Goal: Task Accomplishment & Management: Use online tool/utility

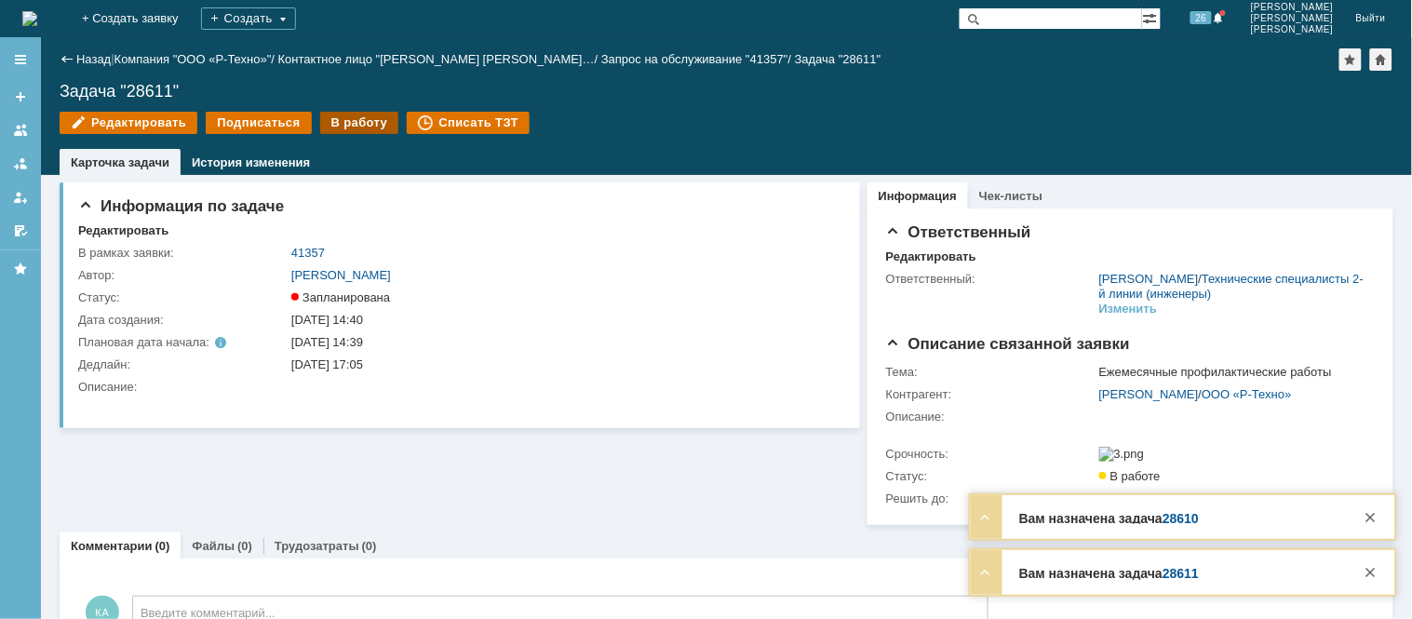
click at [355, 122] on div "В работу" at bounding box center [359, 123] width 79 height 22
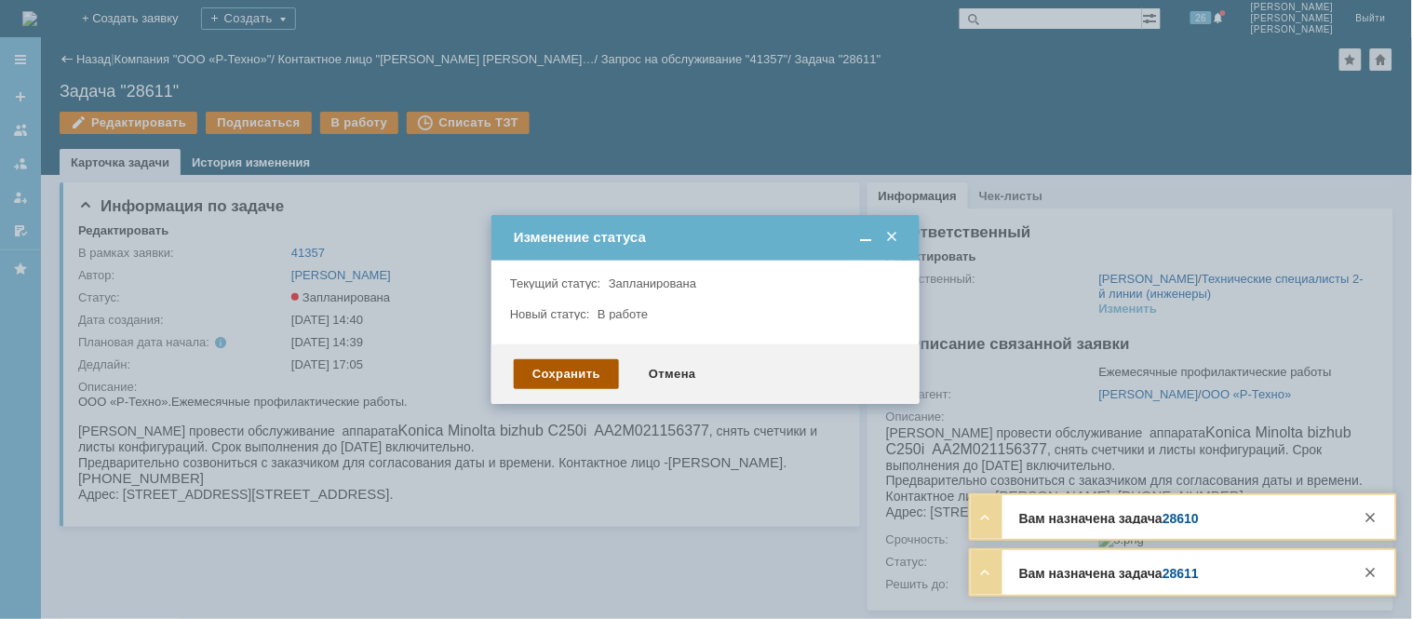
click at [571, 377] on div "Сохранить" at bounding box center [566, 374] width 105 height 30
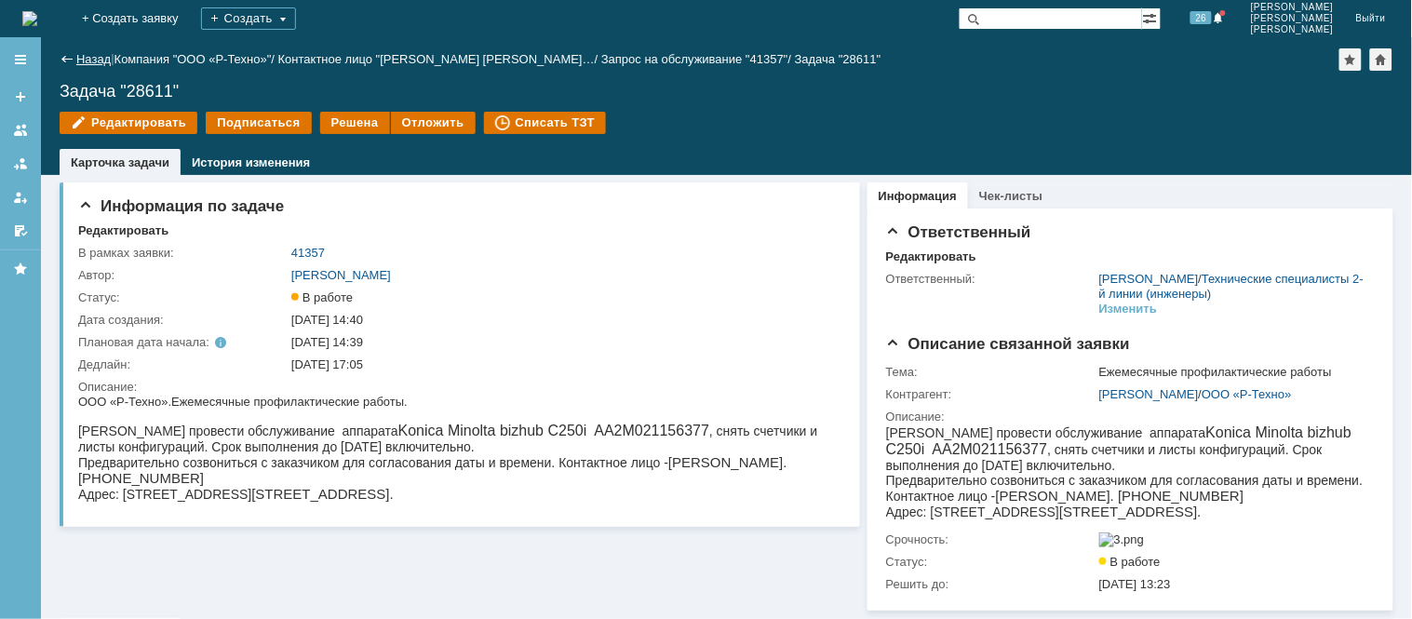
click at [81, 54] on link "Назад" at bounding box center [93, 59] width 34 height 14
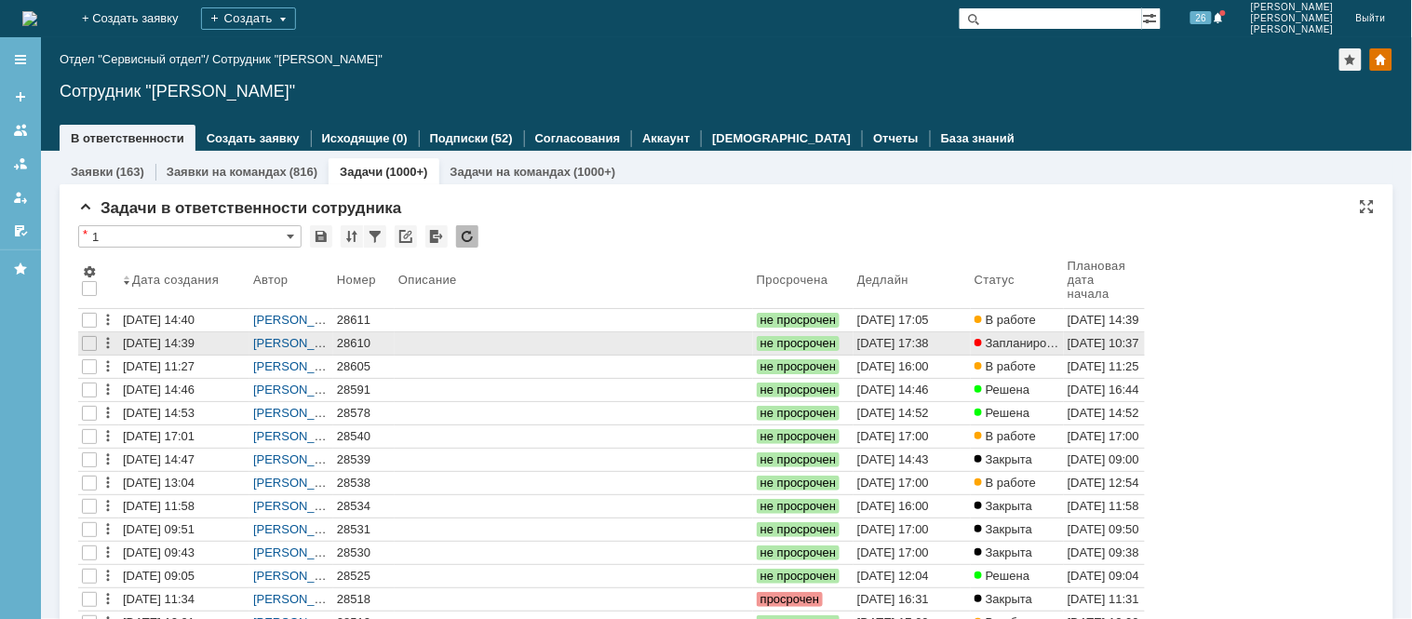
click at [360, 342] on div "28610" at bounding box center [364, 343] width 54 height 15
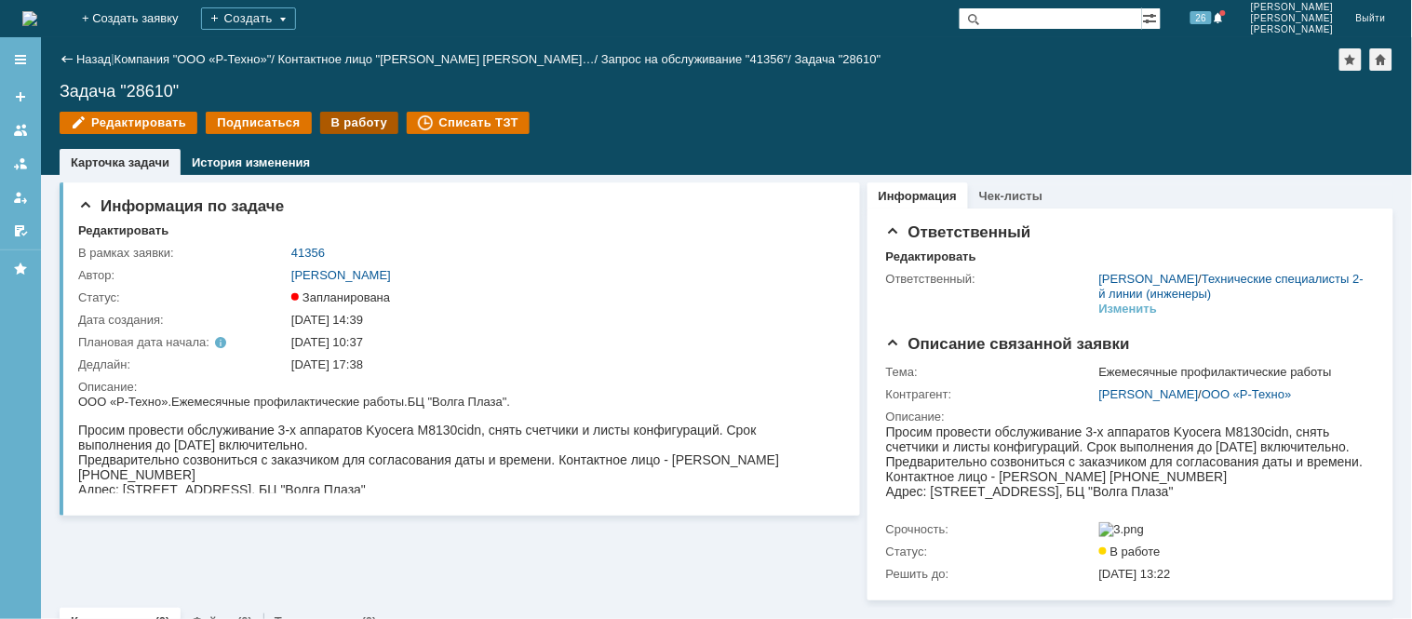
click at [338, 116] on div "В работу" at bounding box center [359, 123] width 79 height 22
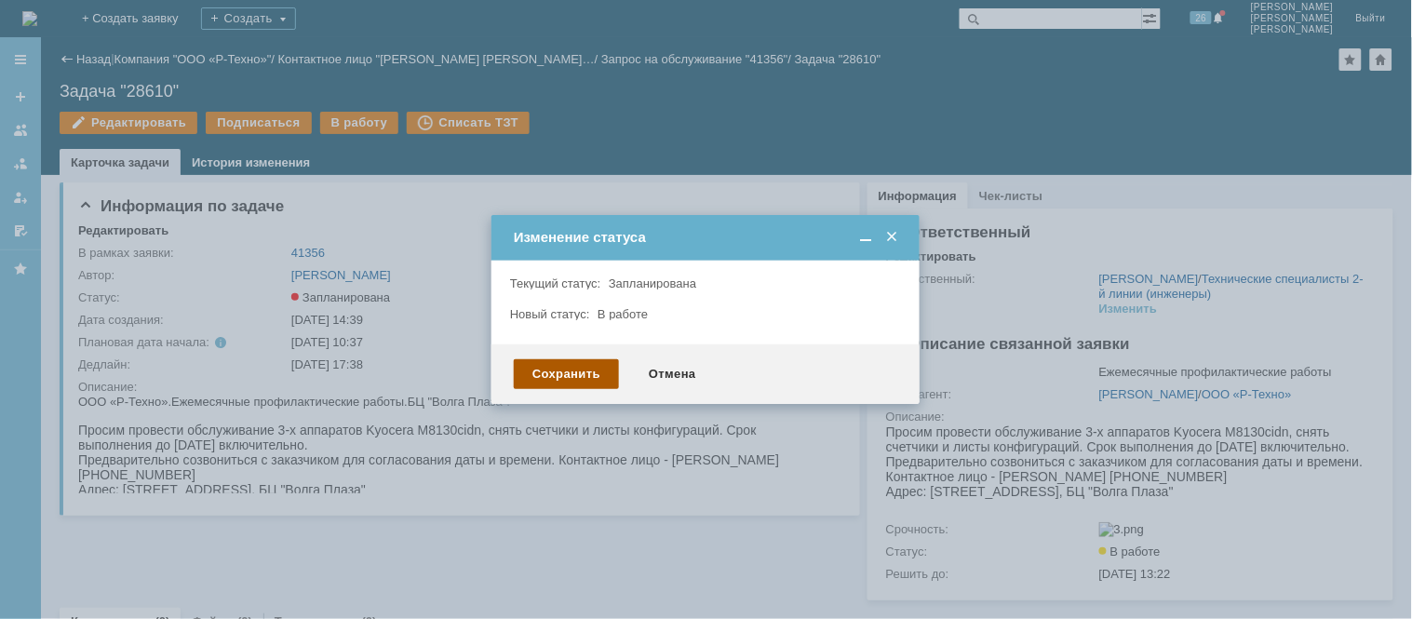
click at [596, 373] on div "Сохранить" at bounding box center [566, 374] width 105 height 30
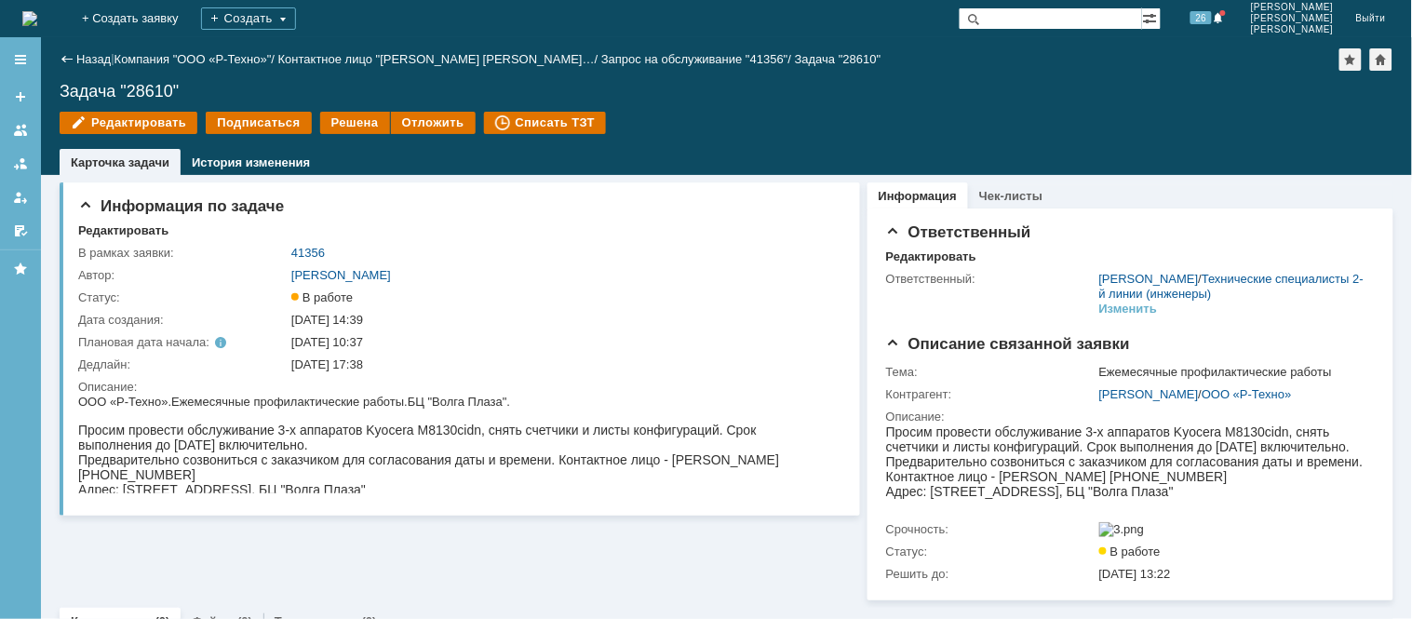
click at [37, 11] on img at bounding box center [29, 18] width 15 height 15
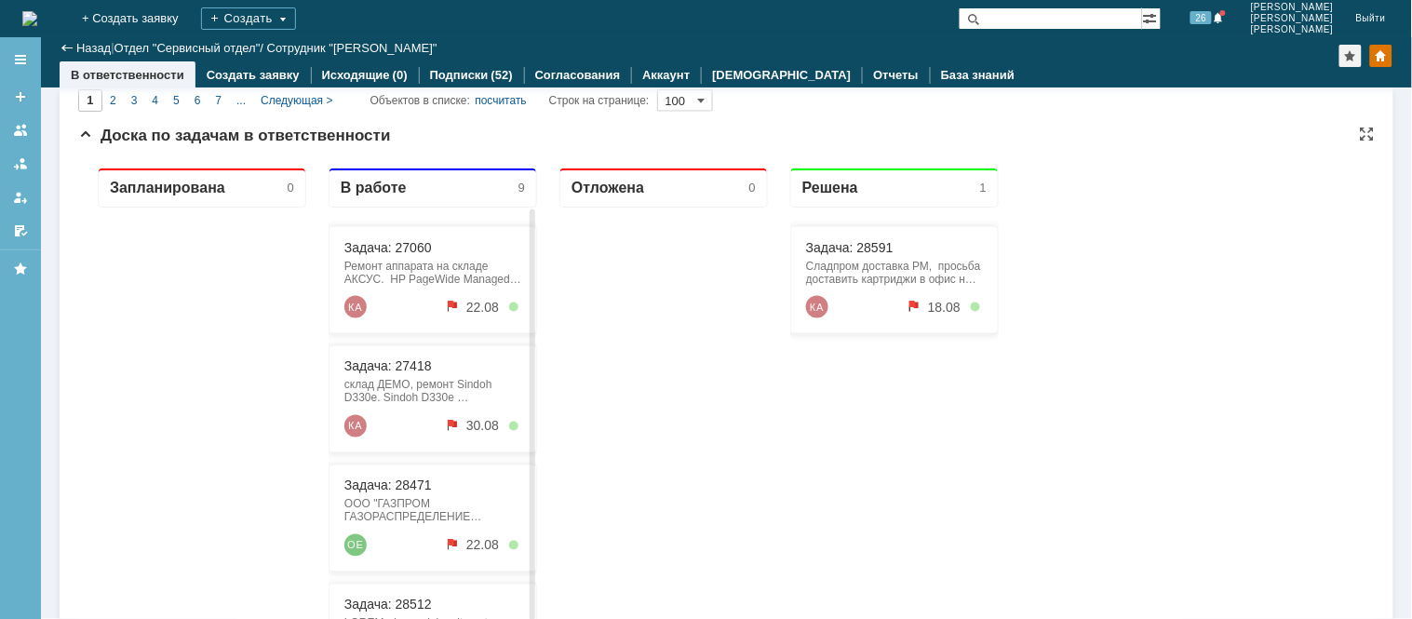
click at [396, 388] on div "склад ДЕМО, ремонт Sindoh D330e. Sindoh D330e 386530100827 восстановить аппарат…" at bounding box center [431, 391] width 177 height 26
click at [375, 362] on link "Задача: 27418" at bounding box center [386, 365] width 87 height 15
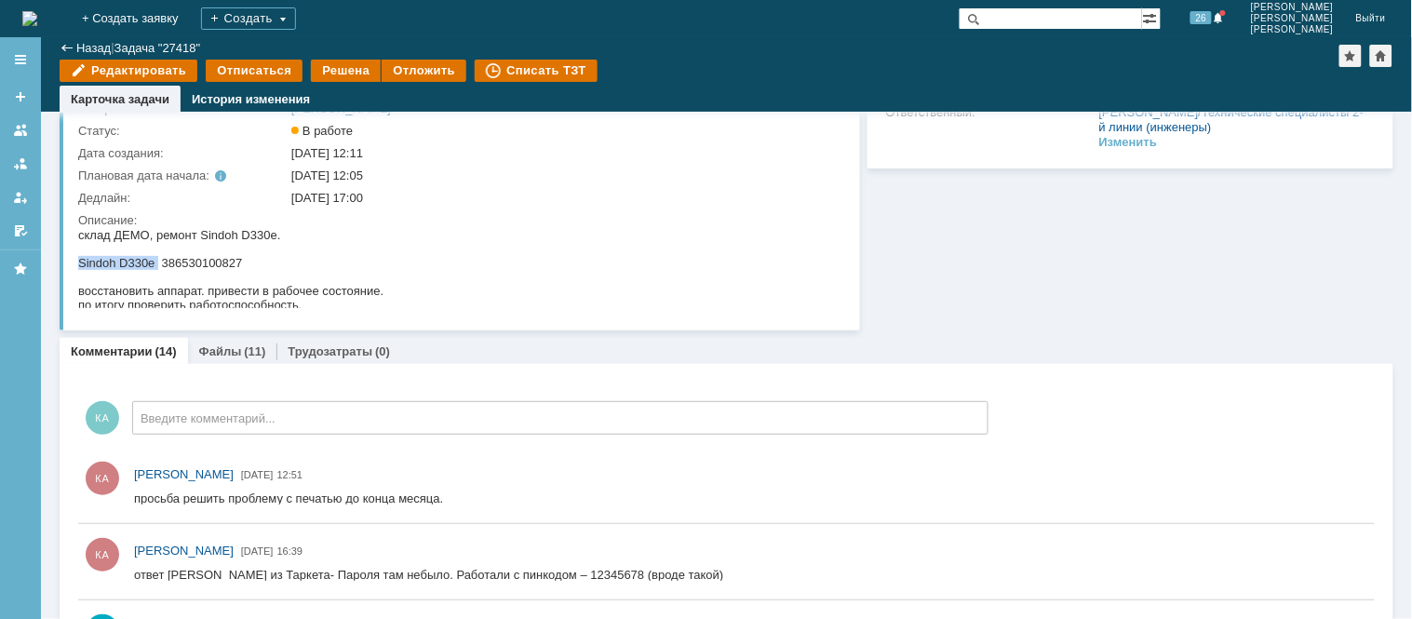
drag, startPoint x: 155, startPoint y: 261, endPoint x: 77, endPoint y: 255, distance: 78.4
click at [77, 255] on div "Sindoh D330e 386530100827" at bounding box center [229, 262] width 305 height 14
copy div "Sindoh D330e"
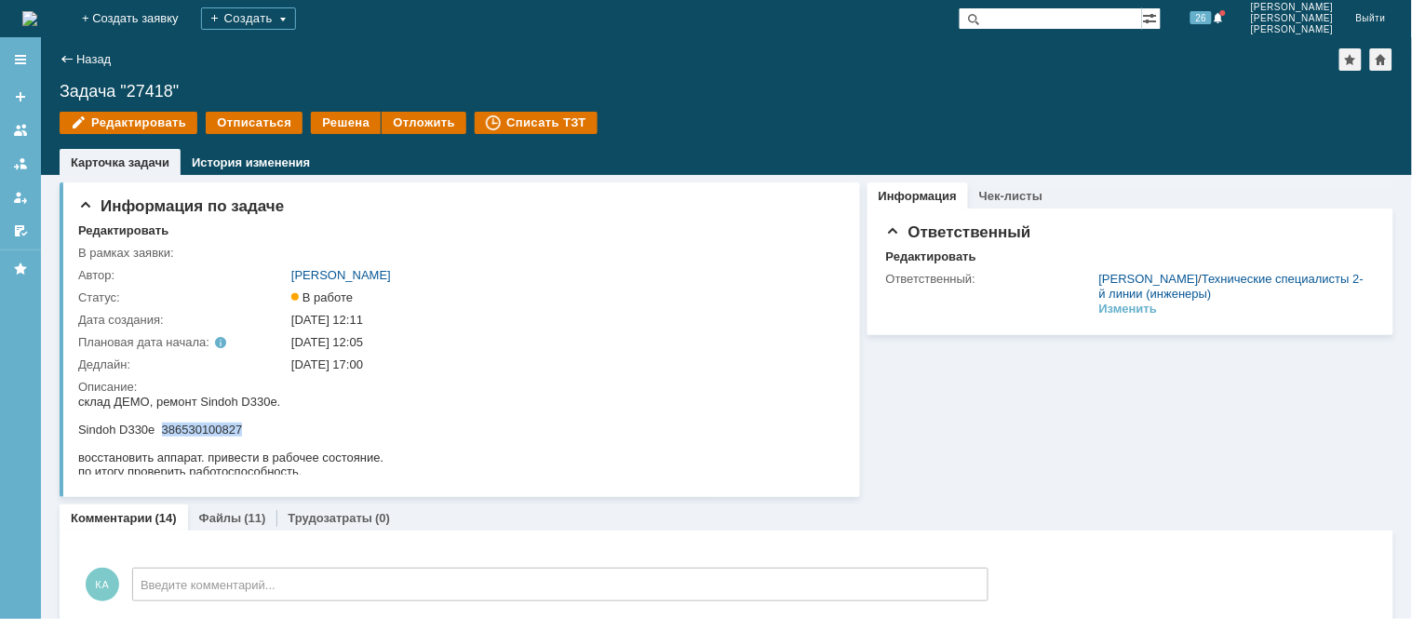
drag, startPoint x: 246, startPoint y: 427, endPoint x: 161, endPoint y: 430, distance: 84.7
click at [161, 430] on div "Sindoh D330e 386530100827" at bounding box center [229, 429] width 305 height 14
copy div "386530100827"
